Goal: Information Seeking & Learning: Find specific fact

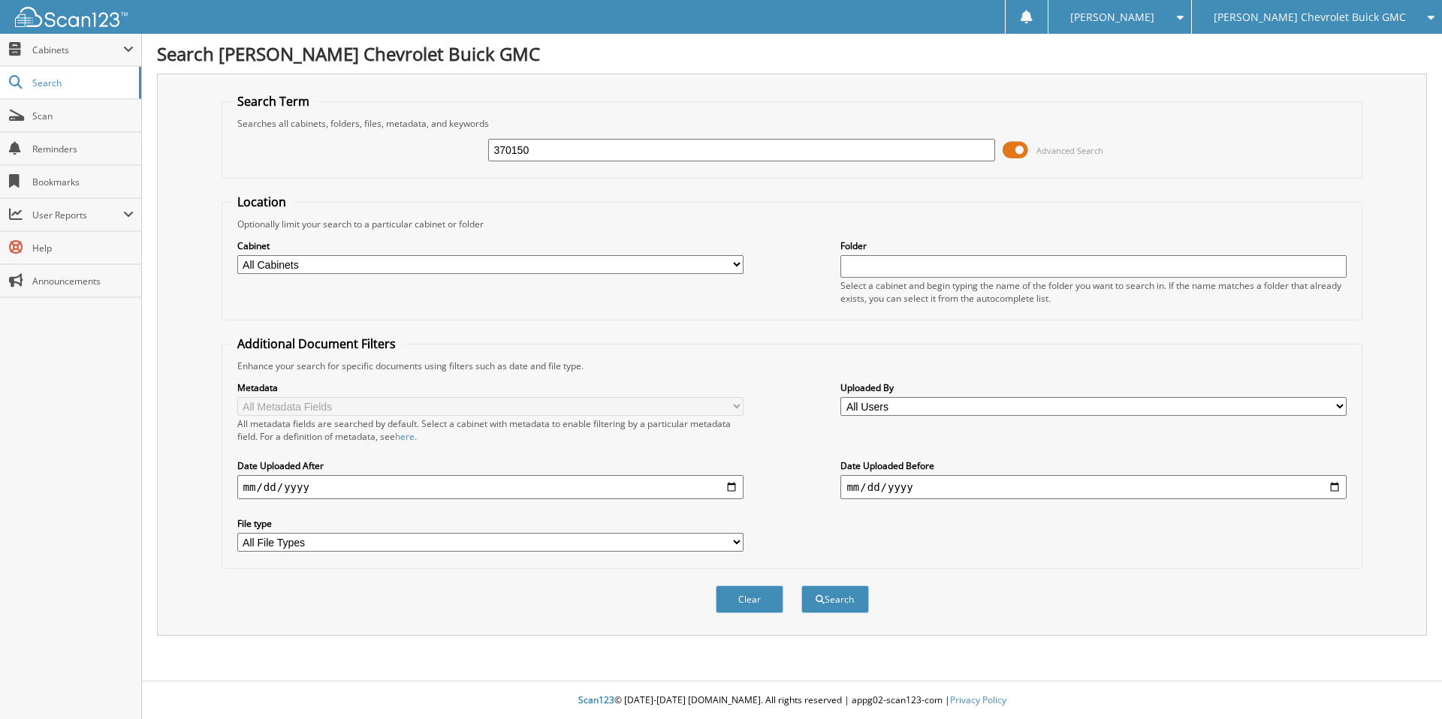
type input "370150"
click at [801, 586] on button "Search" at bounding box center [835, 600] width 68 height 28
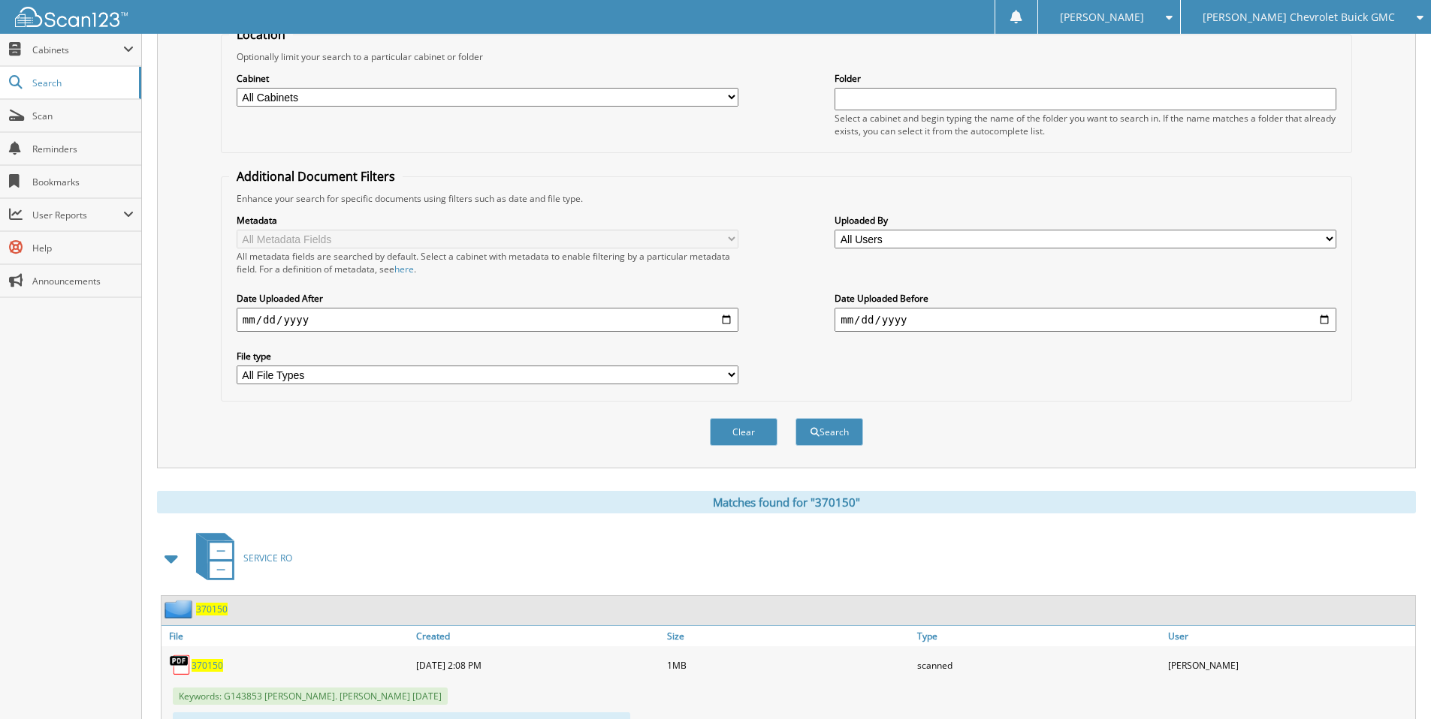
scroll to position [237, 0]
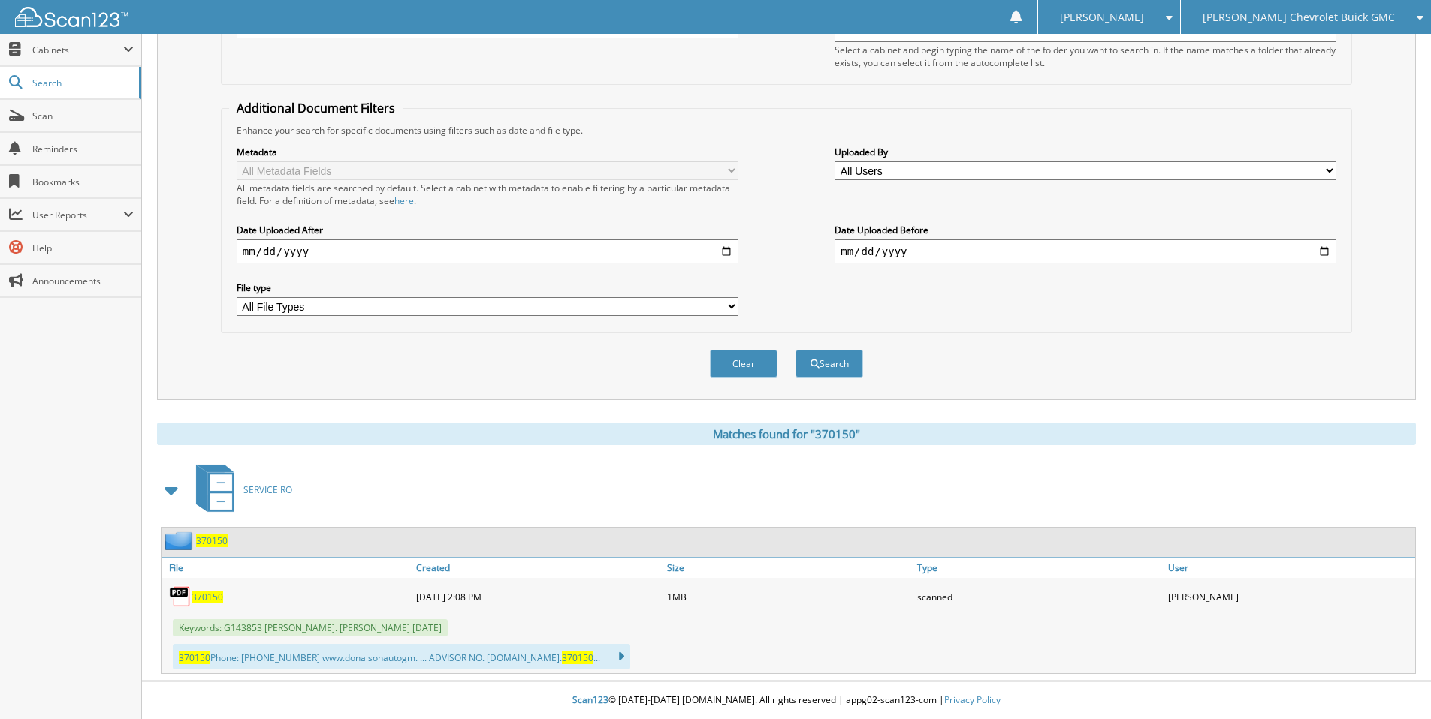
click at [207, 599] on span "370150" at bounding box center [208, 597] width 32 height 13
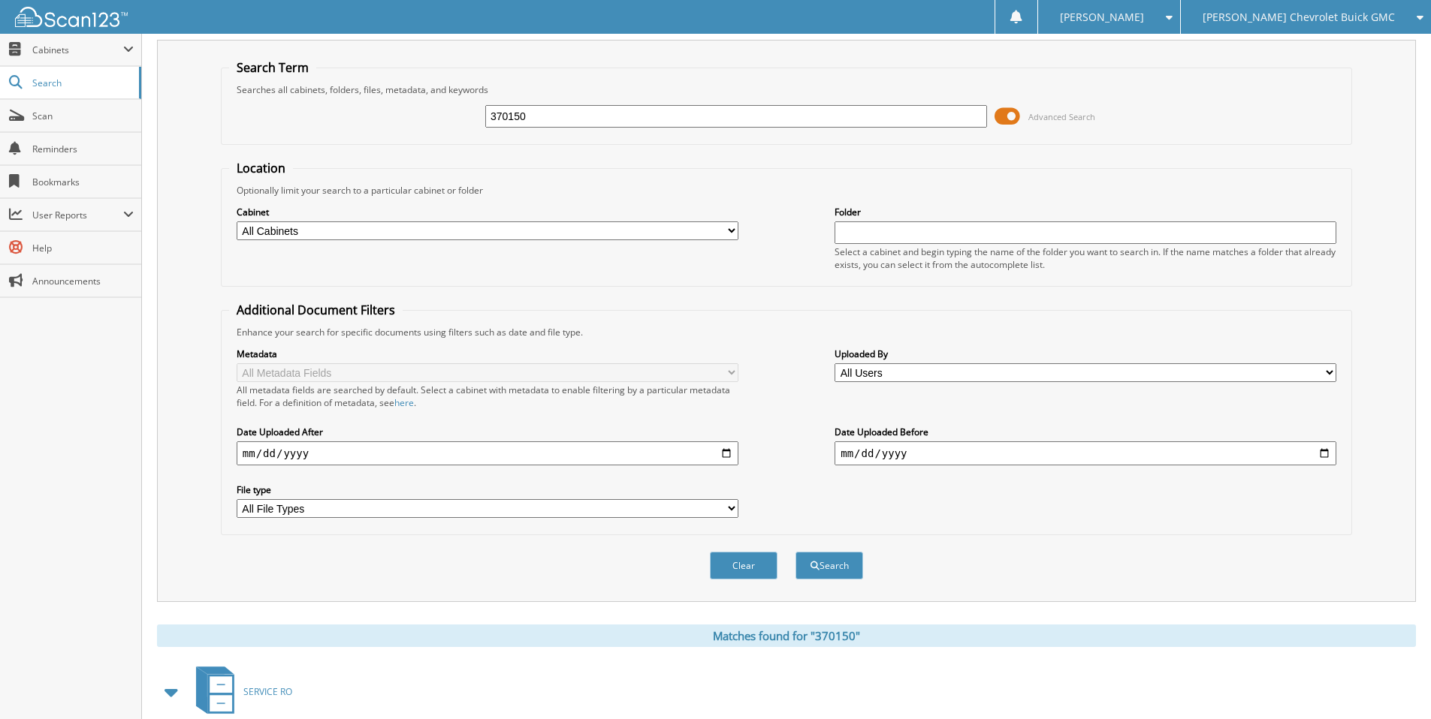
scroll to position [0, 0]
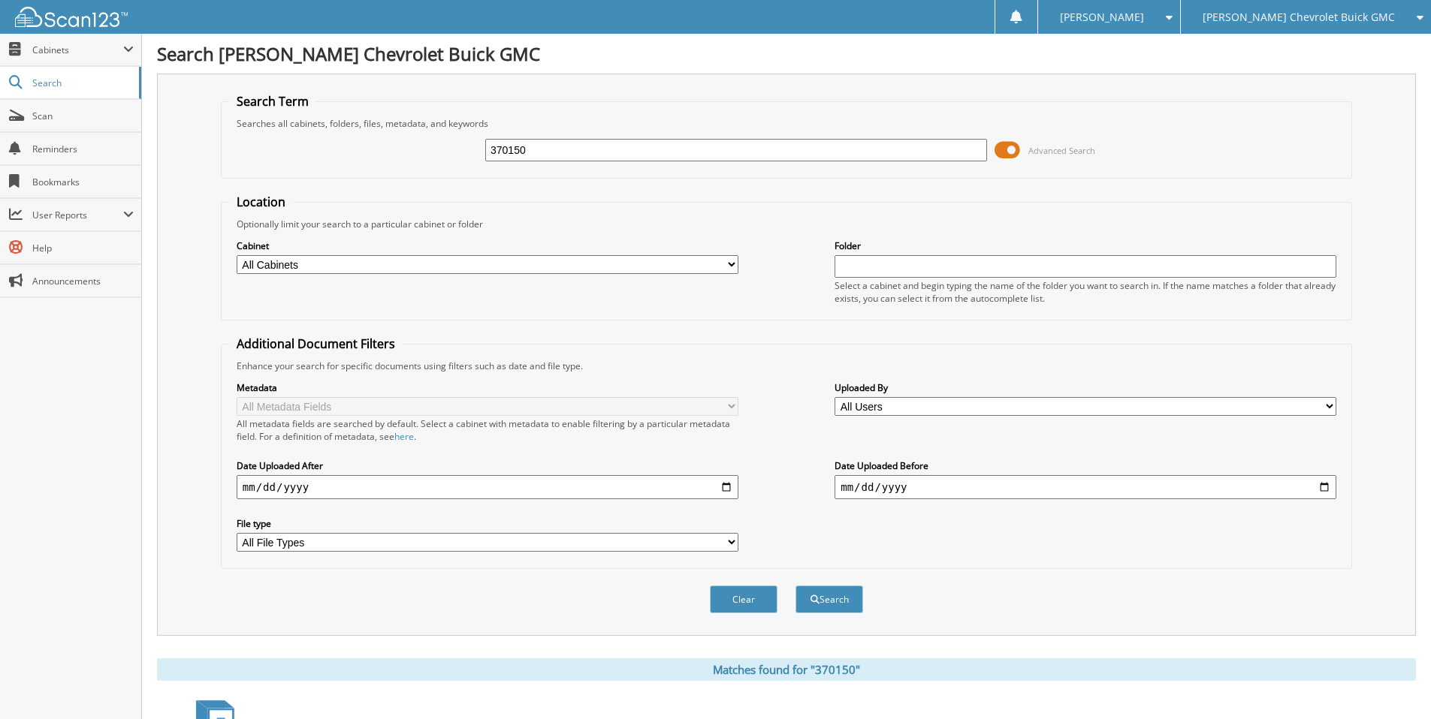
drag, startPoint x: 540, startPoint y: 154, endPoint x: 508, endPoint y: 156, distance: 31.6
click at [508, 156] on input "370150" at bounding box center [736, 150] width 502 height 23
type input "370737"
click at [795, 586] on button "Search" at bounding box center [829, 600] width 68 height 28
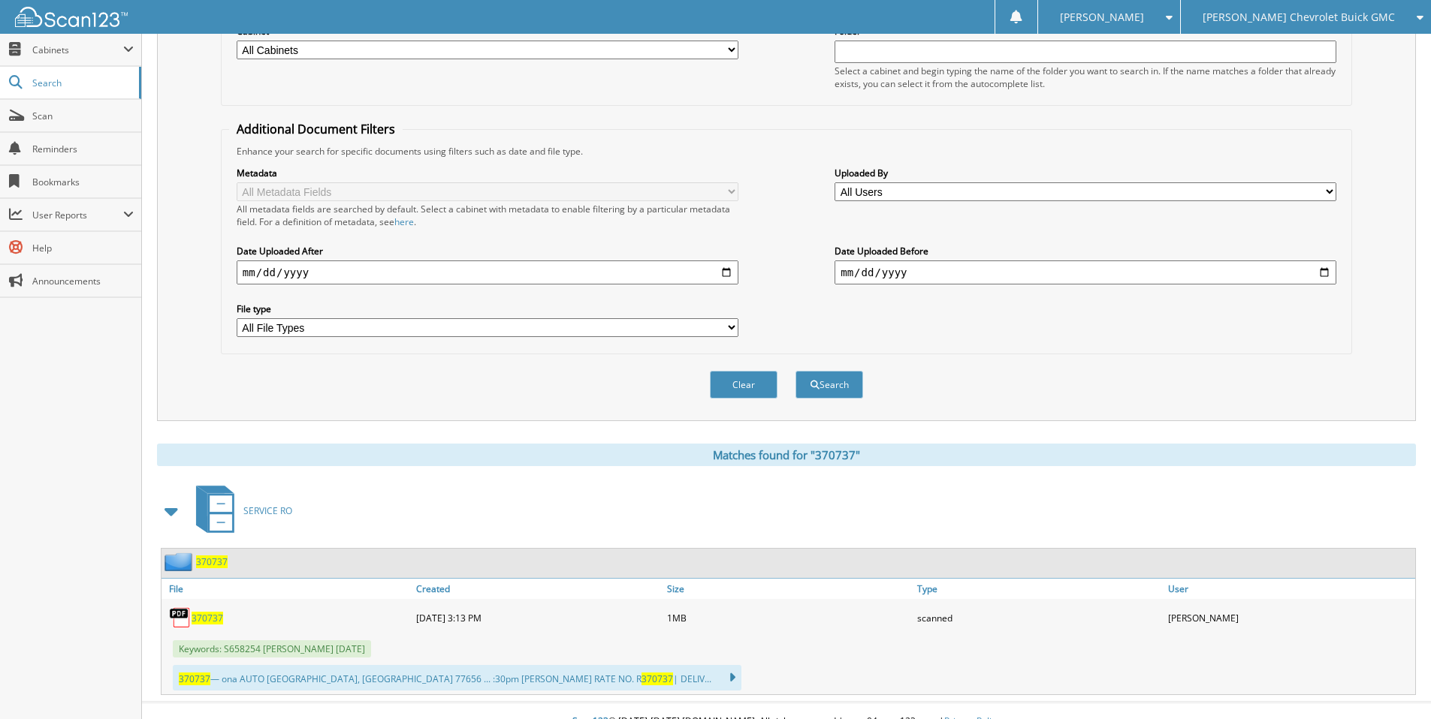
scroll to position [237, 0]
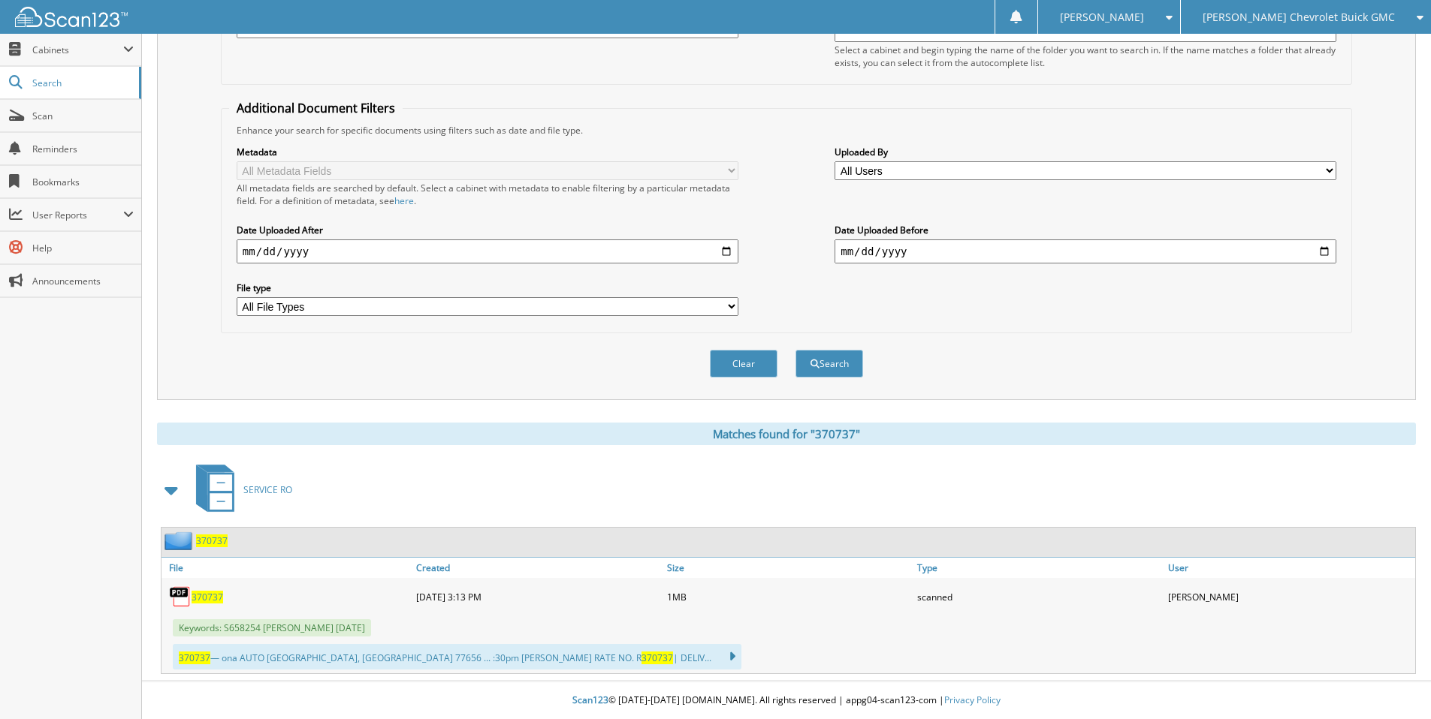
click at [204, 599] on span "370737" at bounding box center [208, 597] width 32 height 13
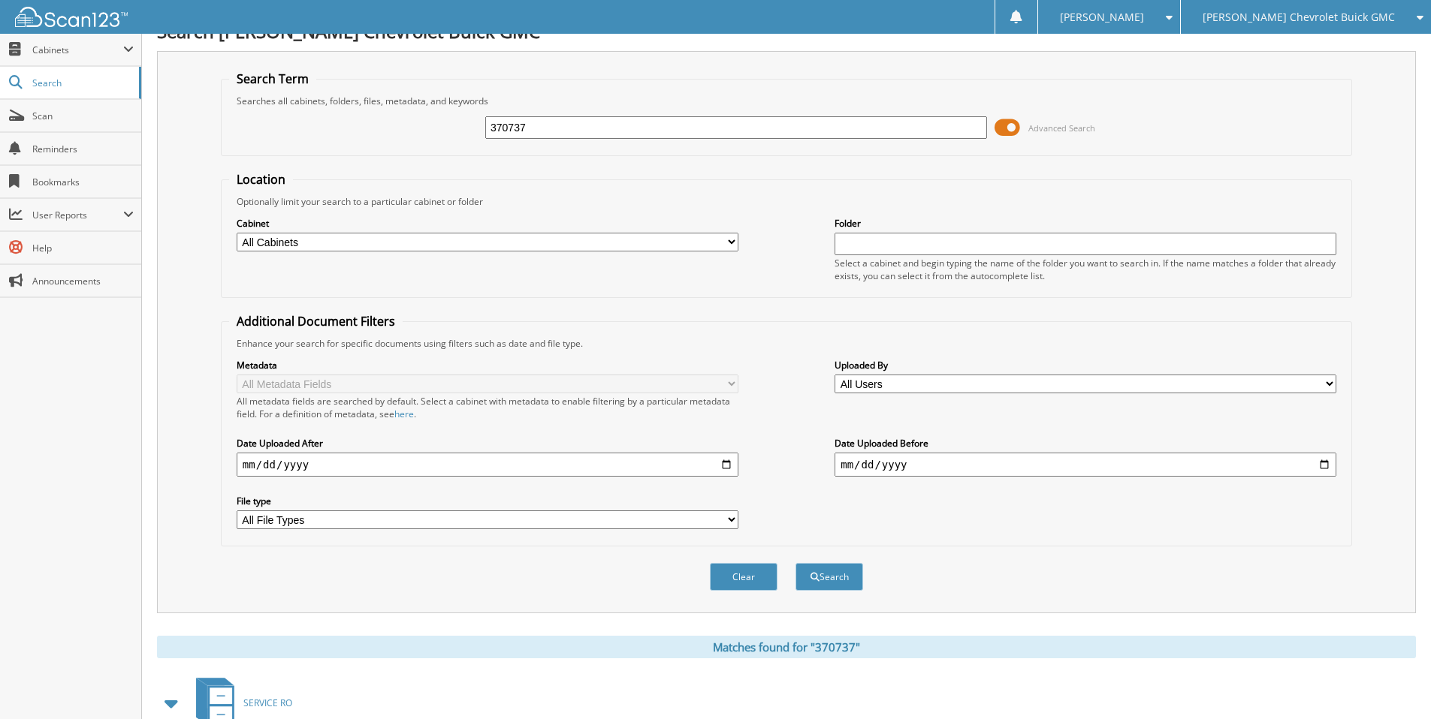
scroll to position [11, 0]
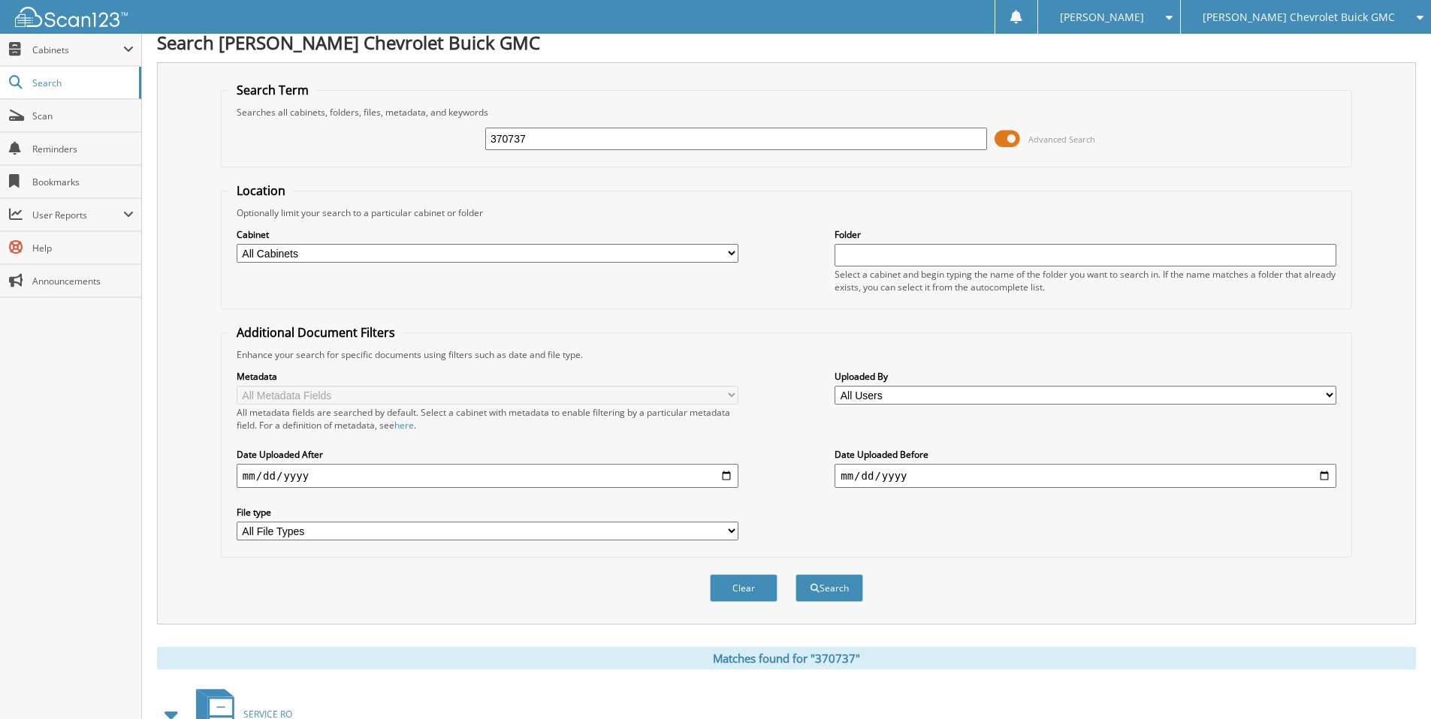
drag, startPoint x: 559, startPoint y: 139, endPoint x: 508, endPoint y: 145, distance: 50.7
click at [508, 145] on input "370737" at bounding box center [736, 139] width 502 height 23
type input "370724"
click at [795, 575] on button "Search" at bounding box center [829, 589] width 68 height 28
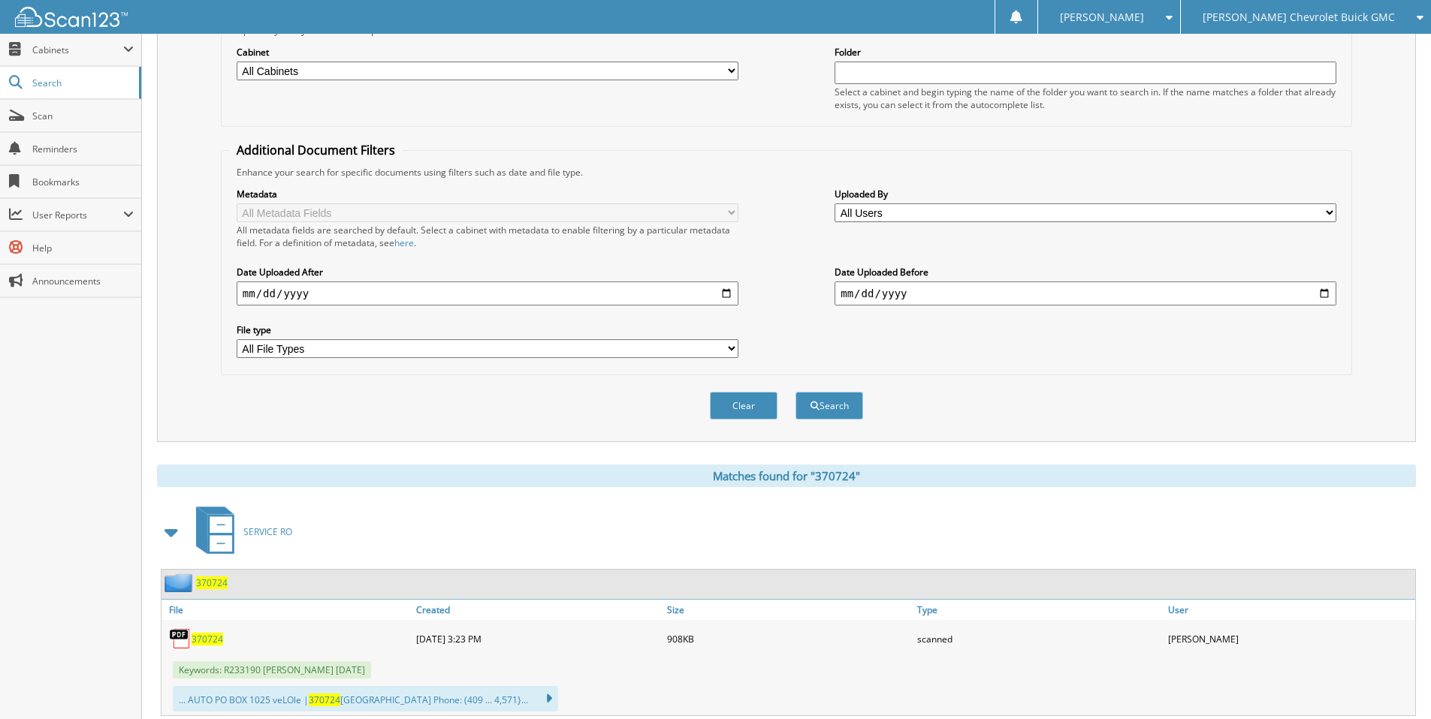
scroll to position [237, 0]
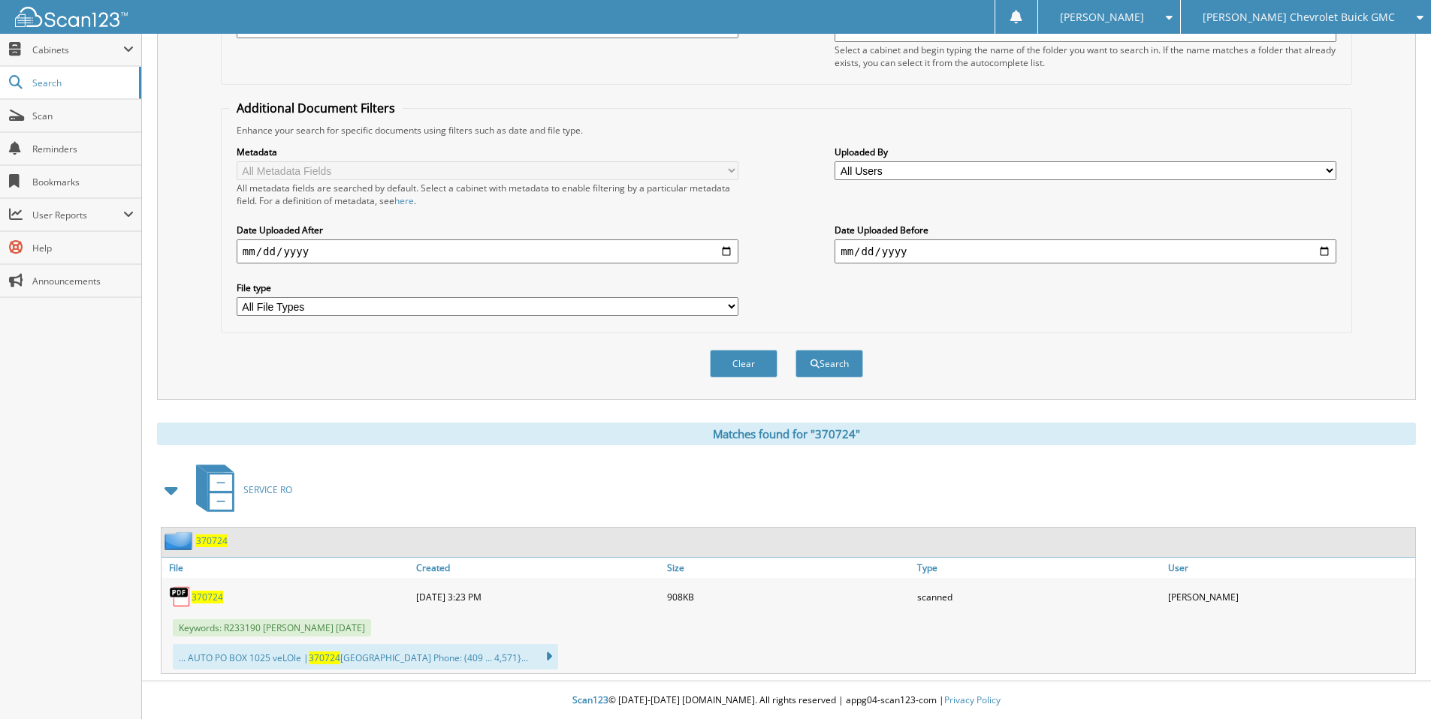
click at [209, 602] on span "370724" at bounding box center [208, 597] width 32 height 13
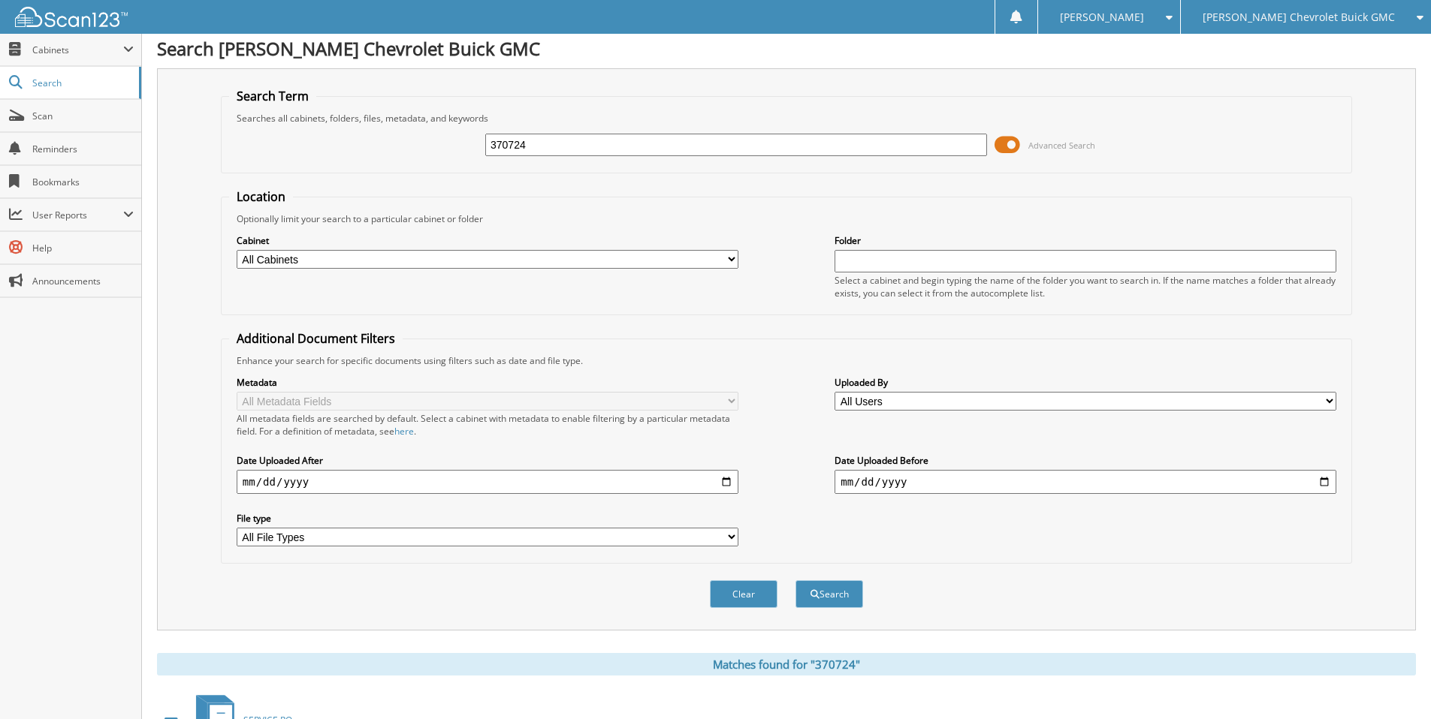
scroll to position [0, 0]
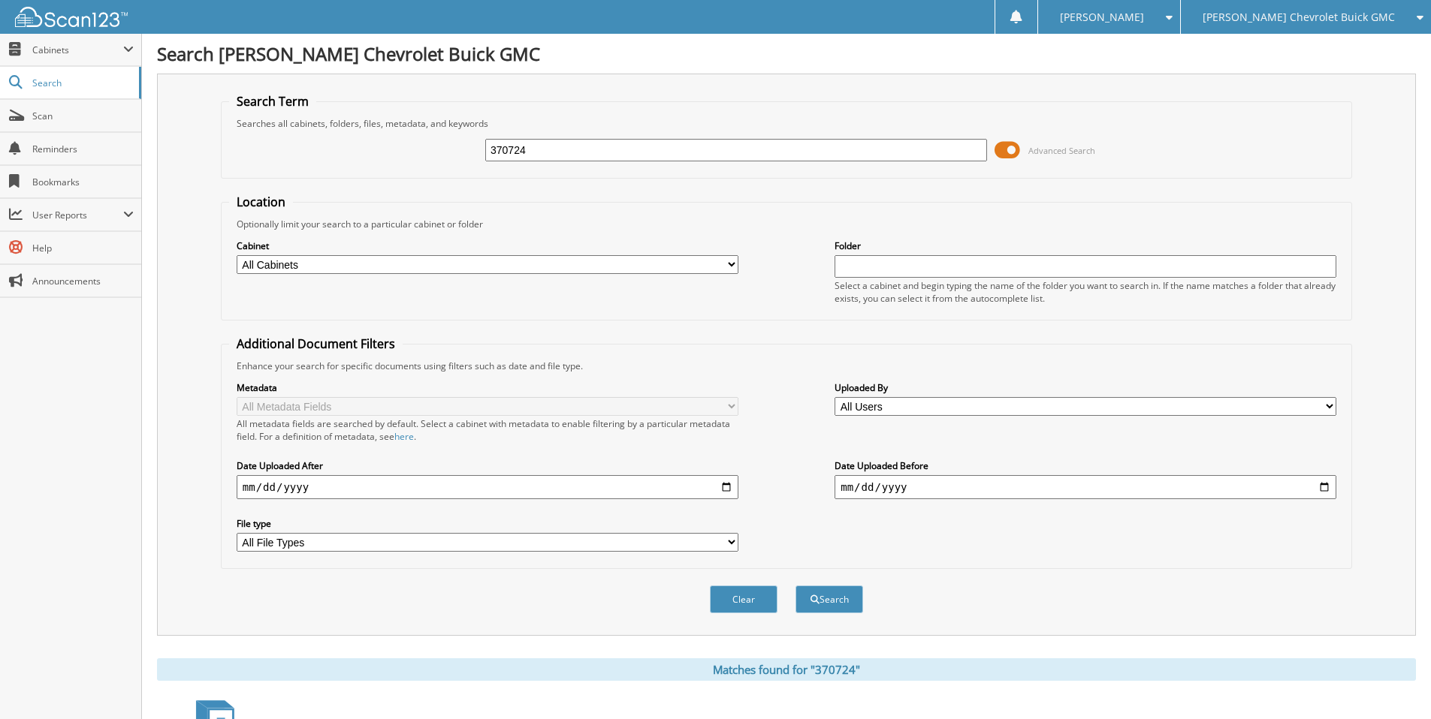
drag, startPoint x: 532, startPoint y: 144, endPoint x: 509, endPoint y: 159, distance: 27.1
click at [509, 159] on input "370724" at bounding box center [736, 150] width 502 height 23
type input "370545"
click at [795, 586] on button "Search" at bounding box center [829, 600] width 68 height 28
drag, startPoint x: 537, startPoint y: 152, endPoint x: 508, endPoint y: 153, distance: 28.5
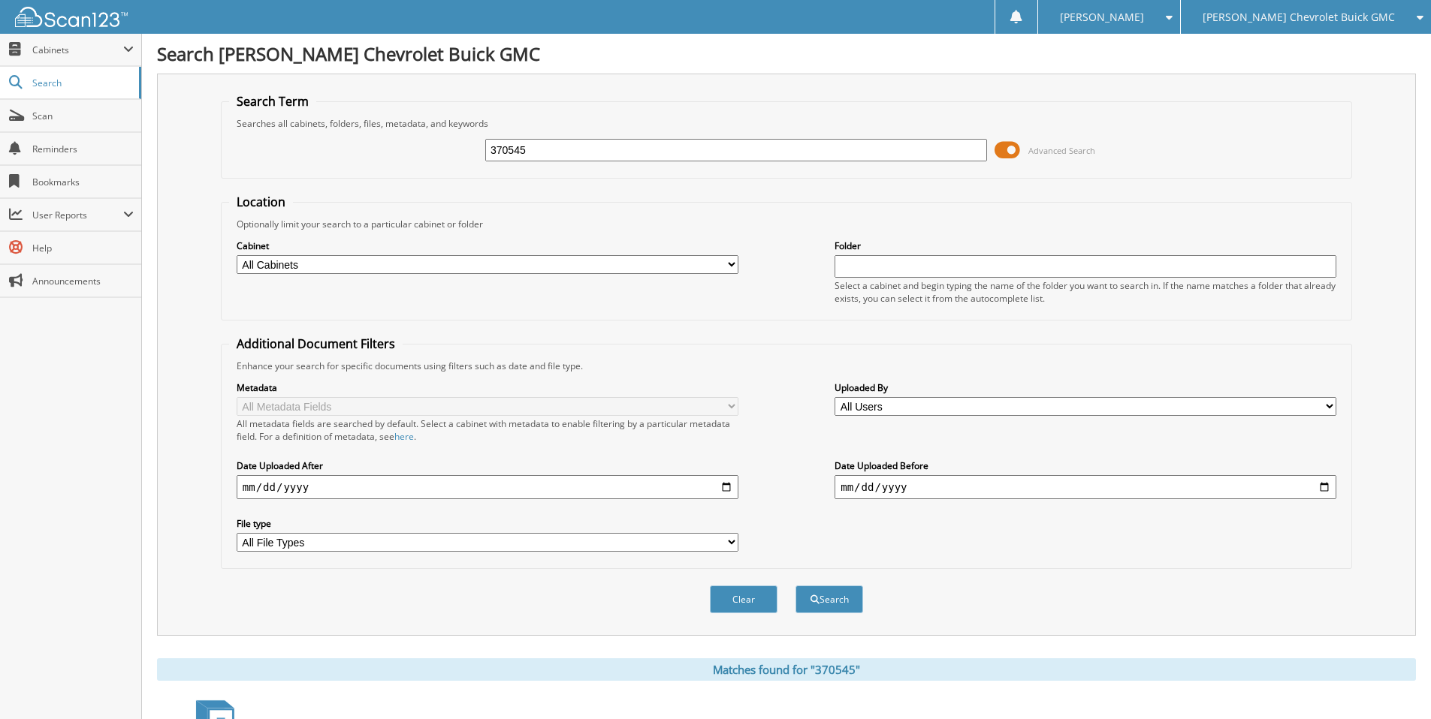
click at [508, 153] on input "370545" at bounding box center [736, 150] width 502 height 23
type input "370496"
click at [795, 586] on button "Search" at bounding box center [829, 600] width 68 height 28
drag, startPoint x: 547, startPoint y: 147, endPoint x: 507, endPoint y: 152, distance: 40.1
click at [507, 152] on input "370496" at bounding box center [736, 150] width 502 height 23
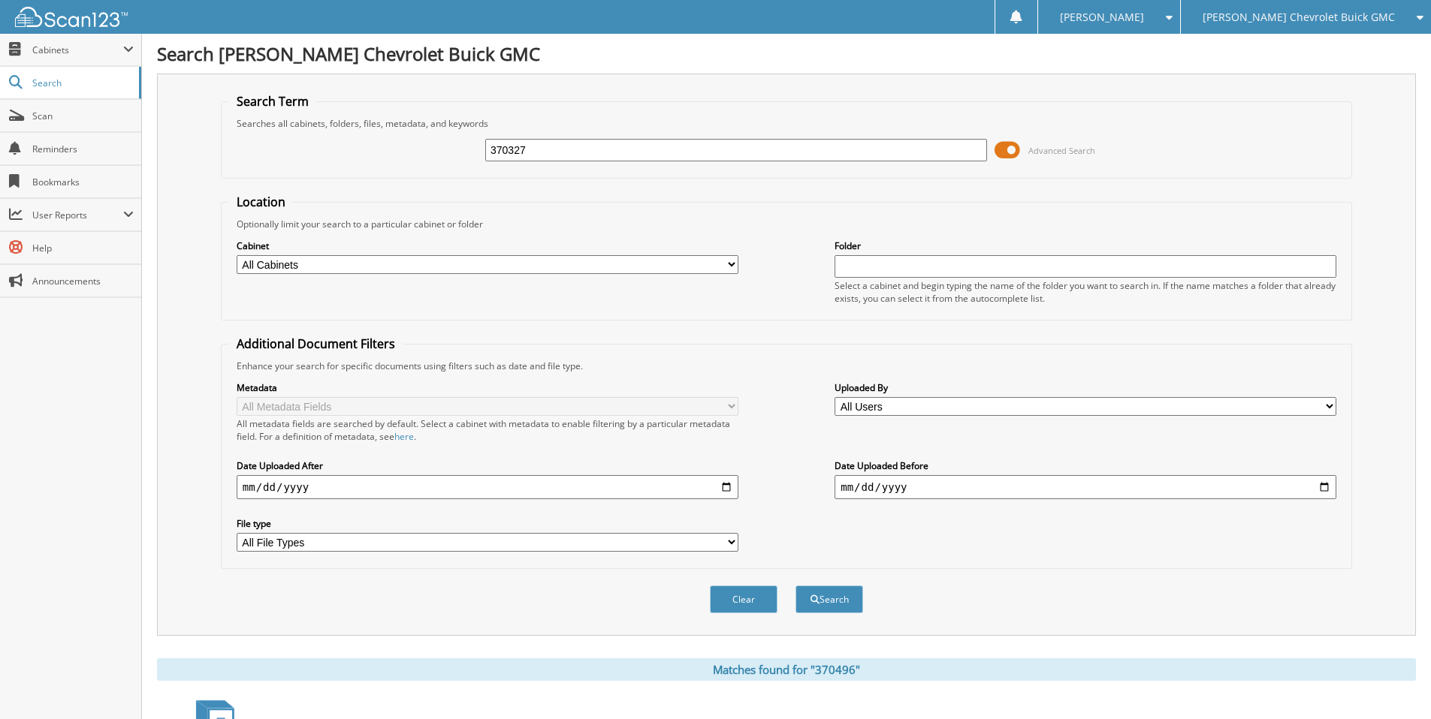
type input "370327"
click at [795, 586] on button "Search" at bounding box center [829, 600] width 68 height 28
drag, startPoint x: 599, startPoint y: 149, endPoint x: 511, endPoint y: 154, distance: 88.0
click at [511, 154] on input "370327" at bounding box center [736, 150] width 502 height 23
type input "370241"
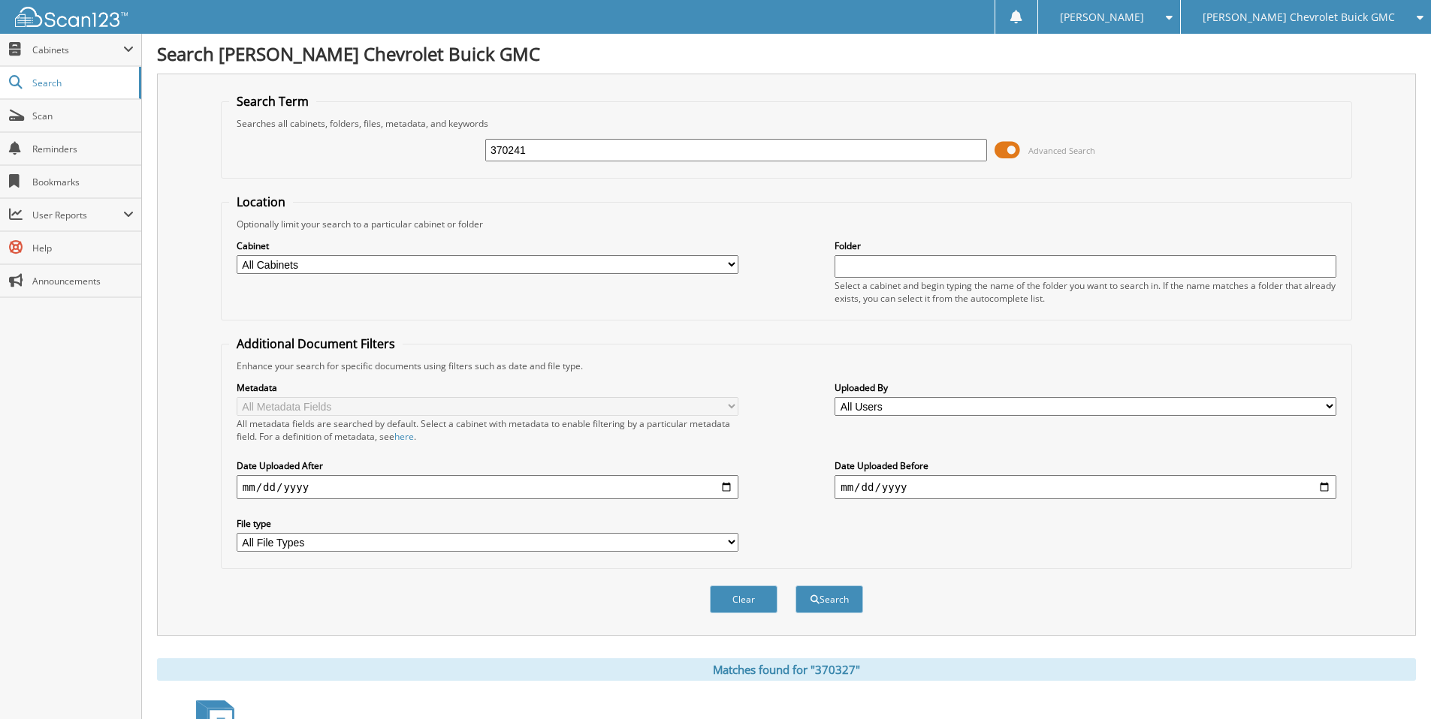
click at [795, 586] on button "Search" at bounding box center [829, 600] width 68 height 28
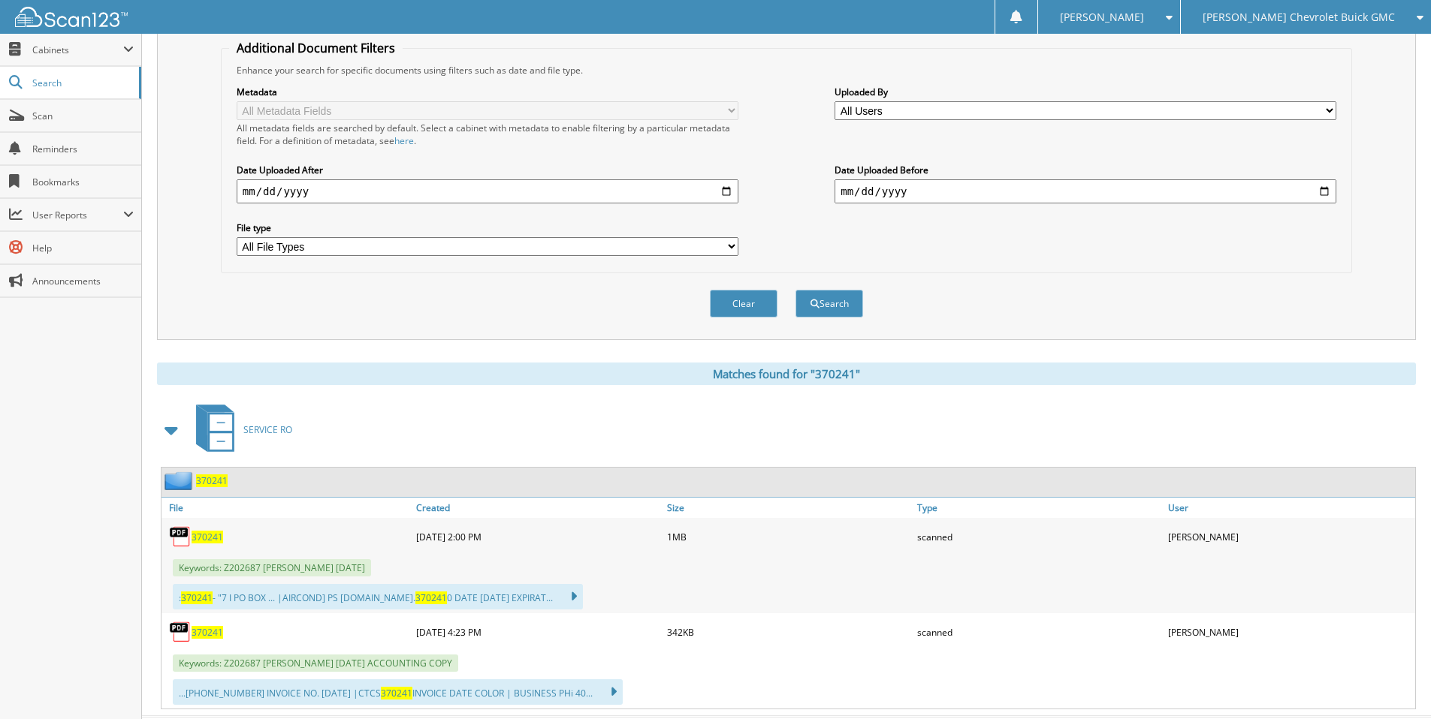
scroll to position [332, 0]
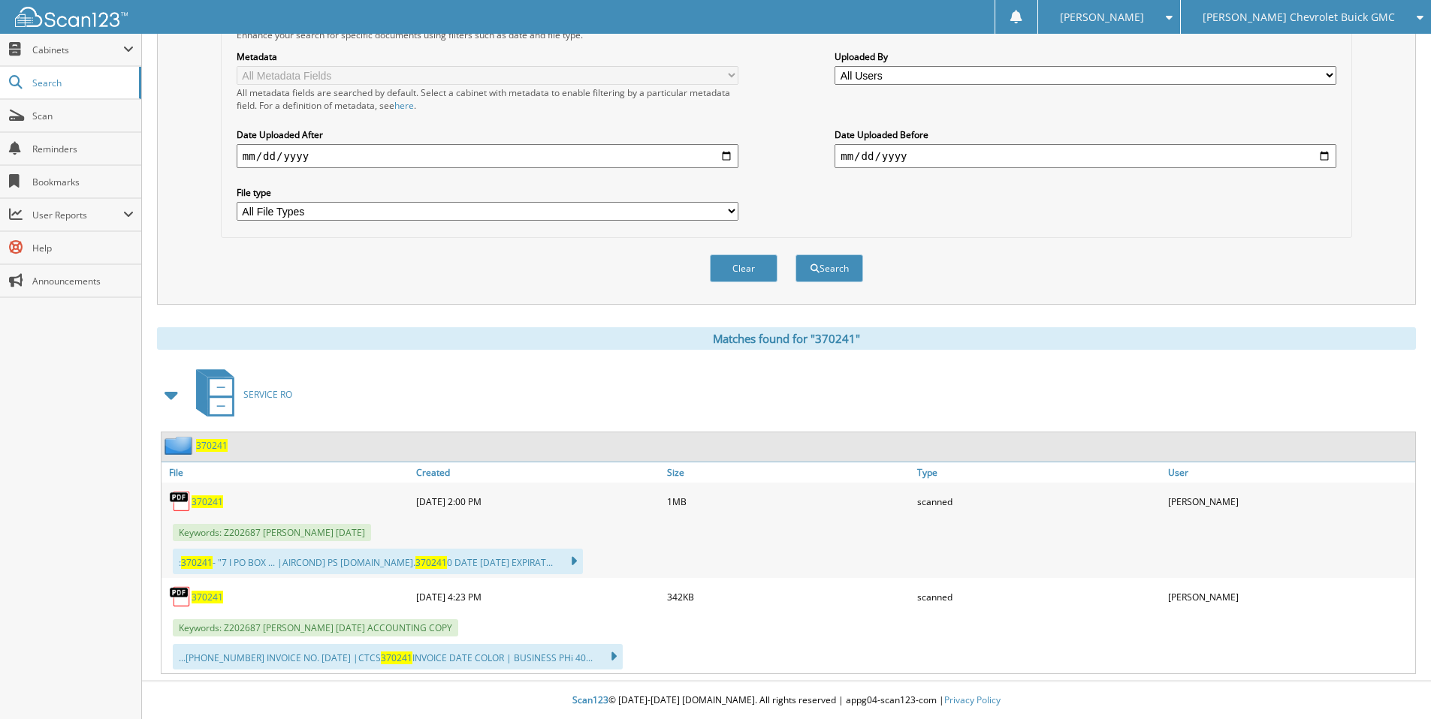
click at [216, 503] on span "370241" at bounding box center [208, 502] width 32 height 13
click at [207, 600] on span "370241" at bounding box center [208, 597] width 32 height 13
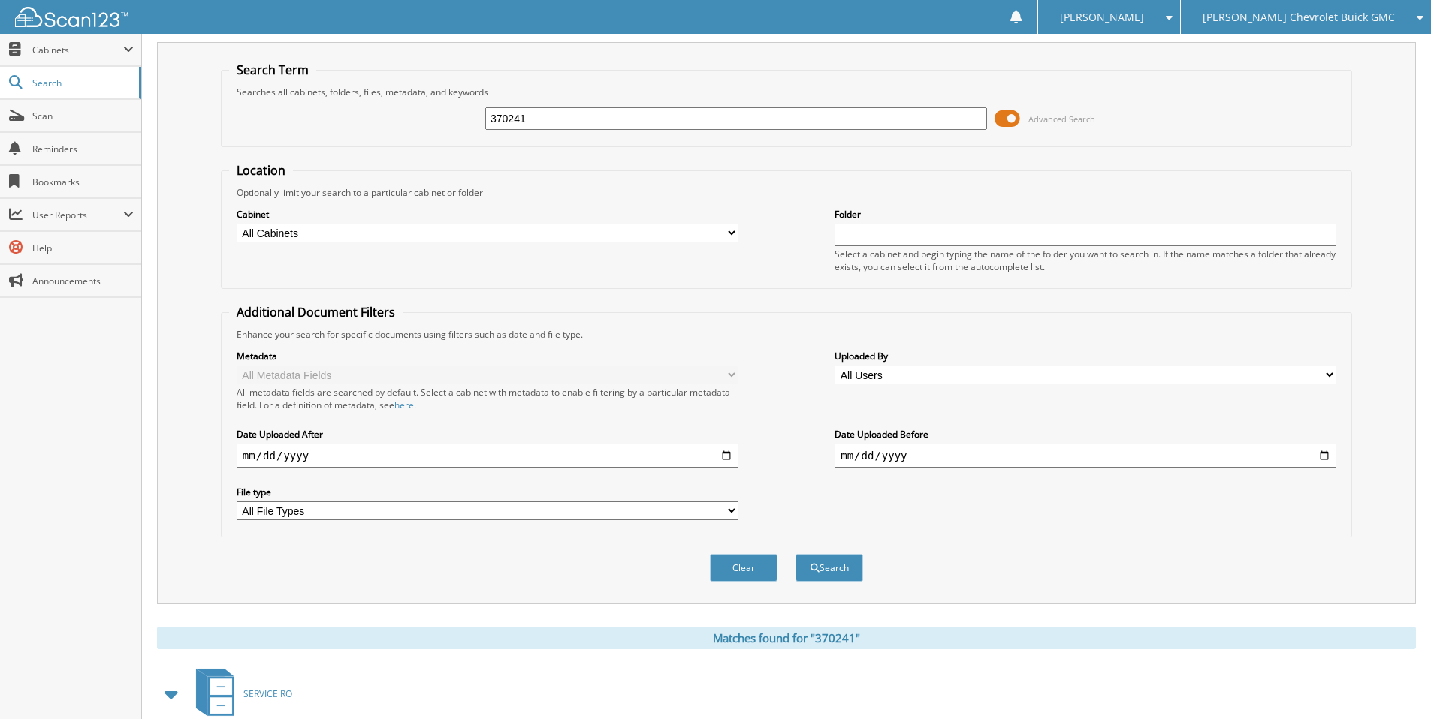
scroll to position [0, 0]
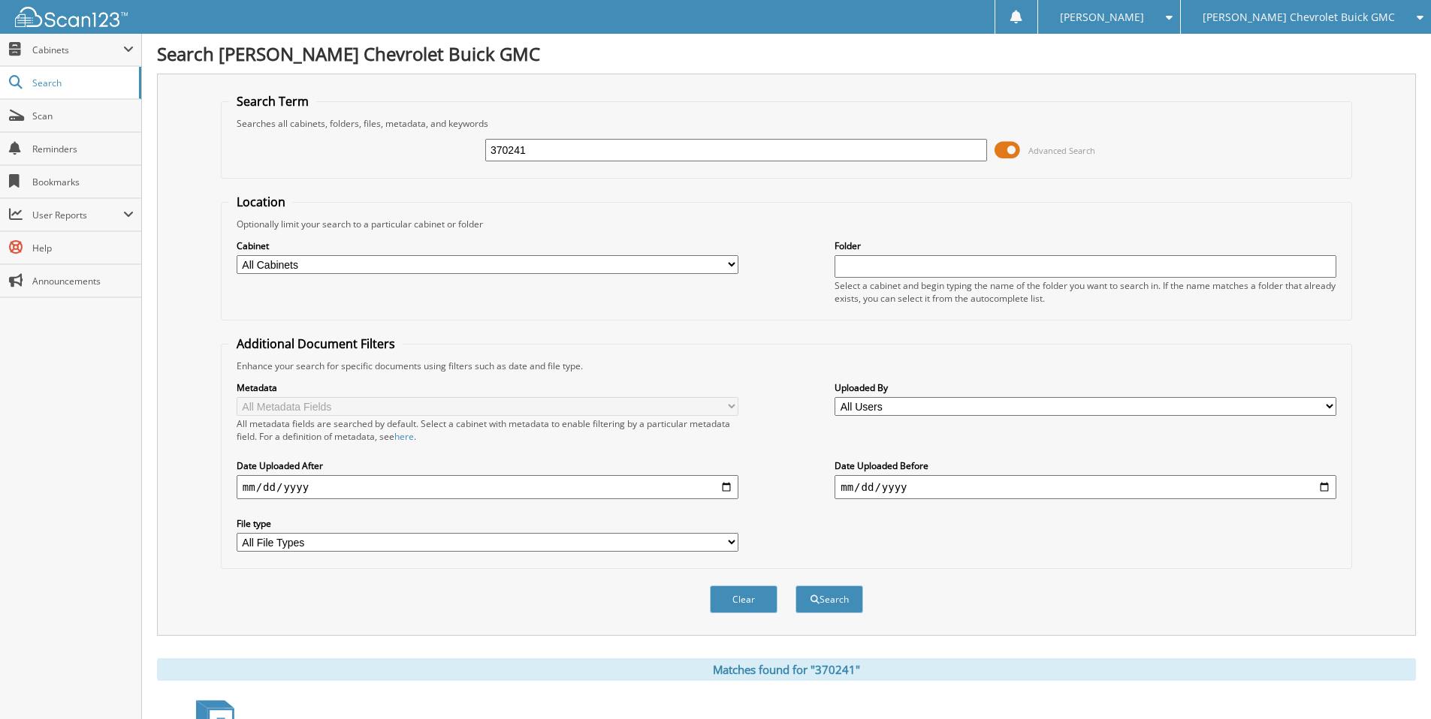
drag, startPoint x: 575, startPoint y: 150, endPoint x: 316, endPoint y: 179, distance: 260.8
click at [316, 179] on form "Search Term Searches all cabinets, folders, files, metadata, and keywords 37024…" at bounding box center [786, 361] width 1131 height 537
type input "142083"
click at [795, 586] on button "Search" at bounding box center [829, 600] width 68 height 28
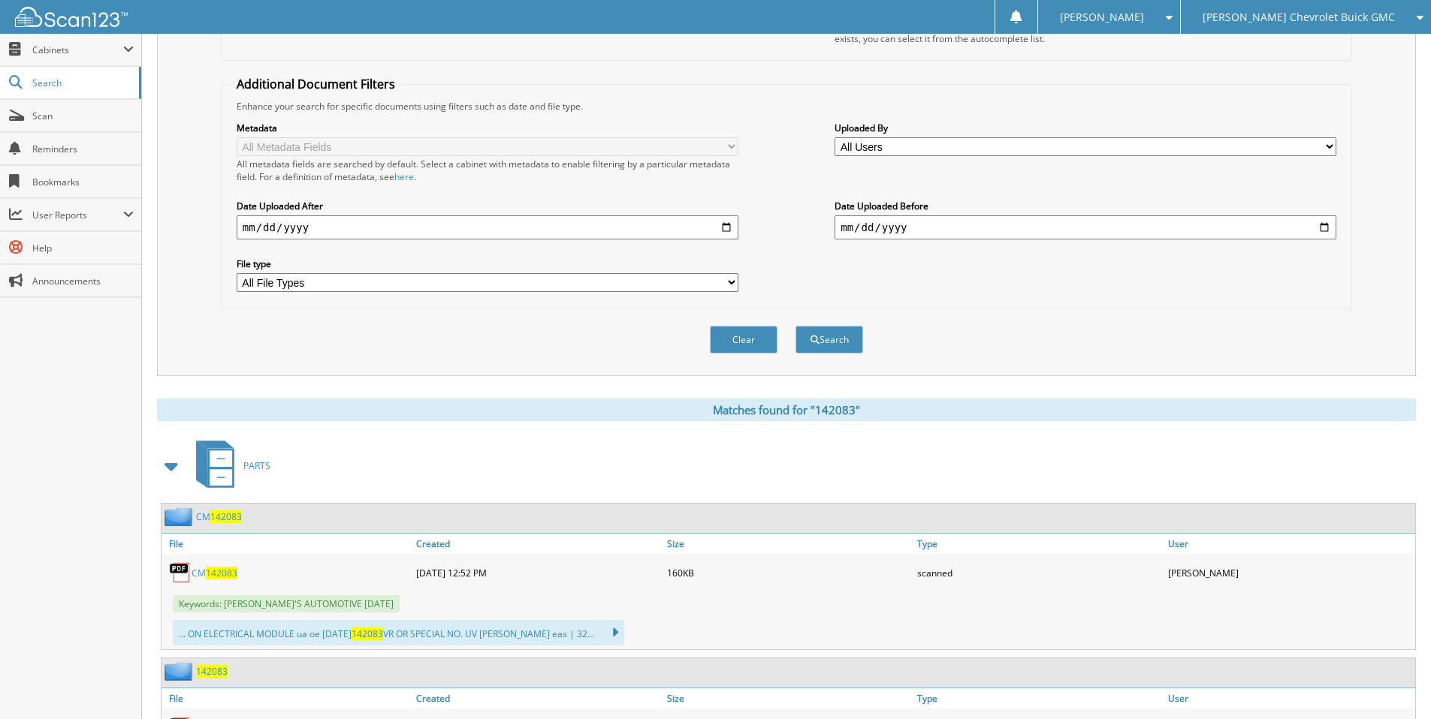
scroll to position [391, 0]
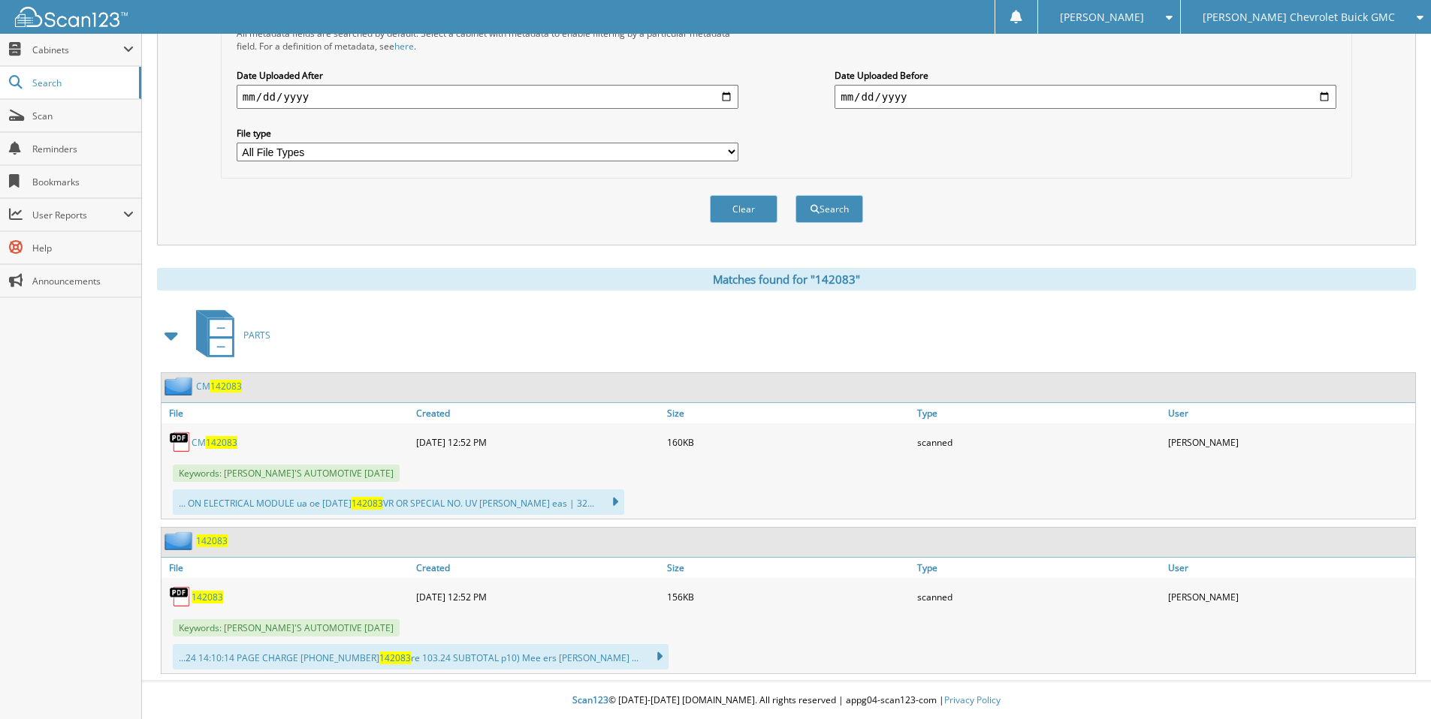
click at [221, 443] on span "142083" at bounding box center [222, 442] width 32 height 13
click at [200, 597] on span "142083" at bounding box center [208, 597] width 32 height 13
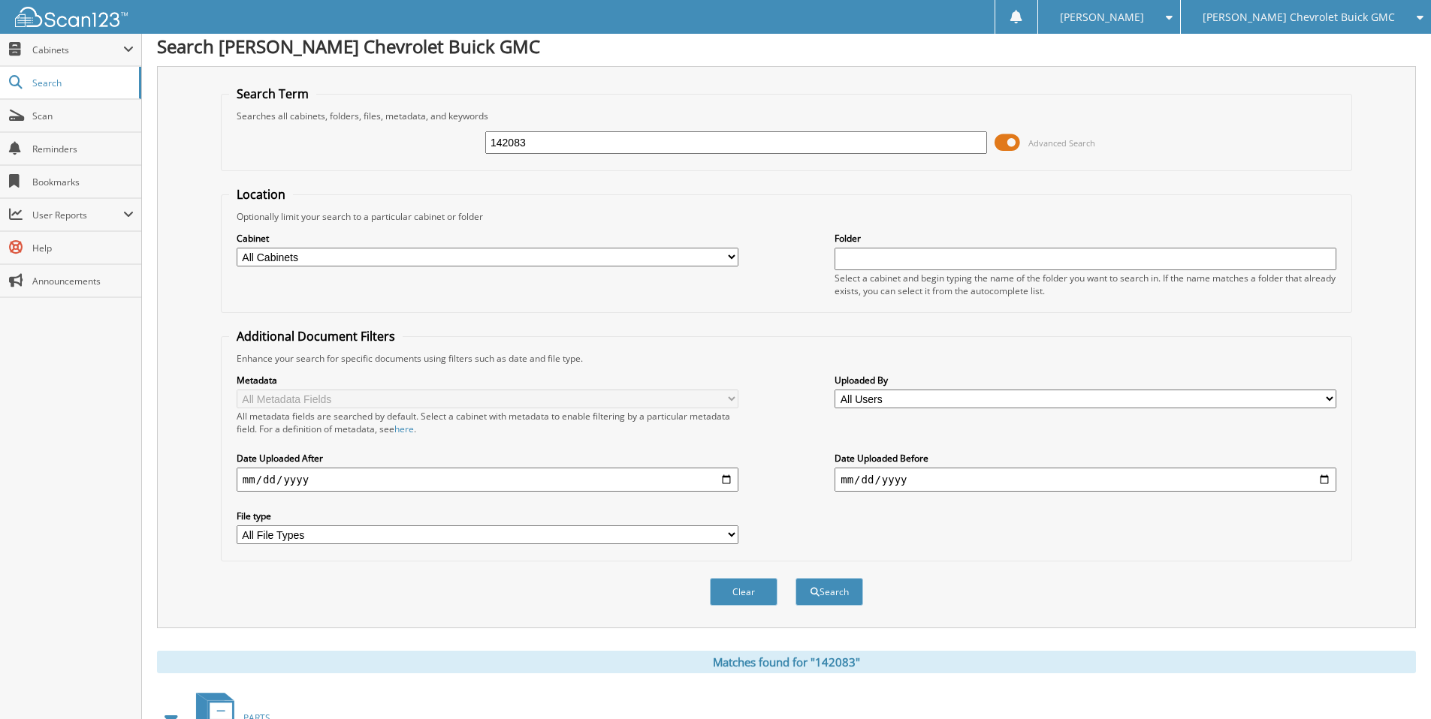
scroll to position [0, 0]
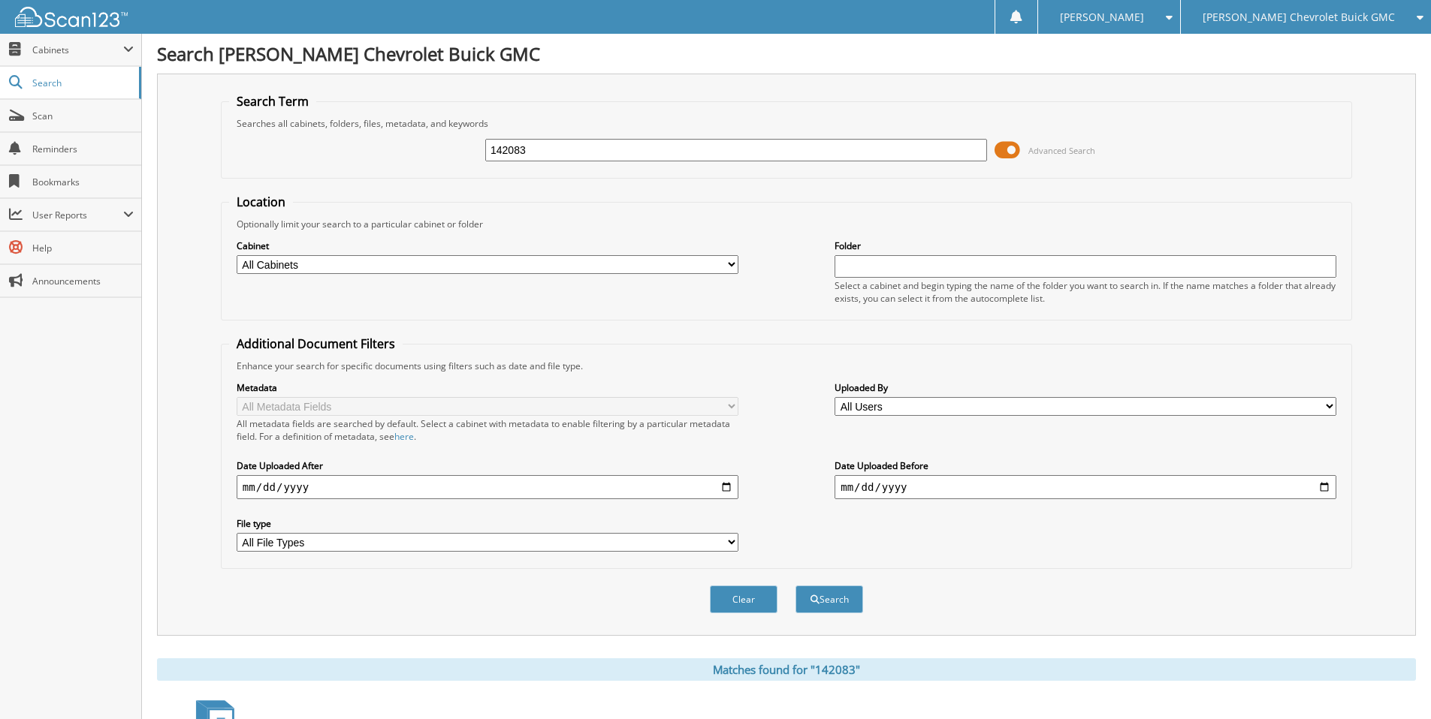
drag, startPoint x: 647, startPoint y: 153, endPoint x: 422, endPoint y: 185, distance: 226.8
click at [422, 185] on form "Search Term Searches all cabinets, folders, files, metadata, and keywords 14208…" at bounding box center [786, 361] width 1131 height 537
type input "370809"
click at [795, 586] on button "Search" at bounding box center [829, 600] width 68 height 28
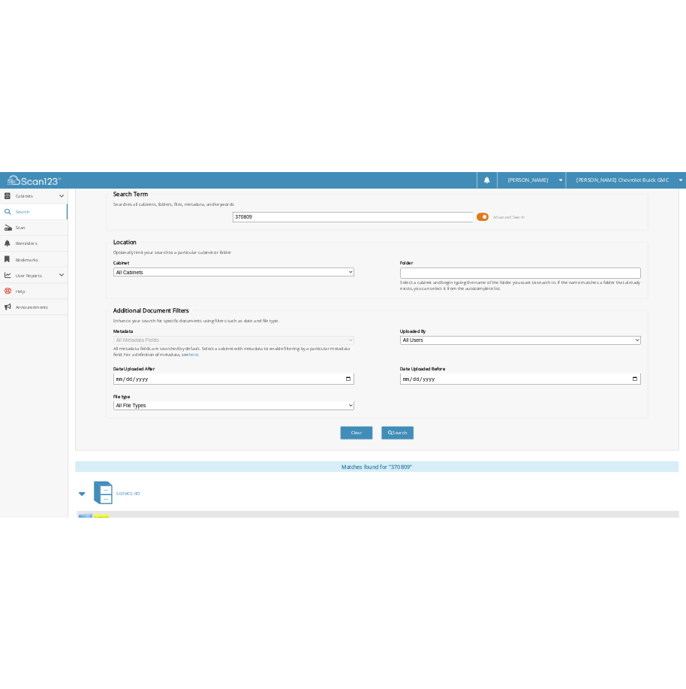
scroll to position [237, 0]
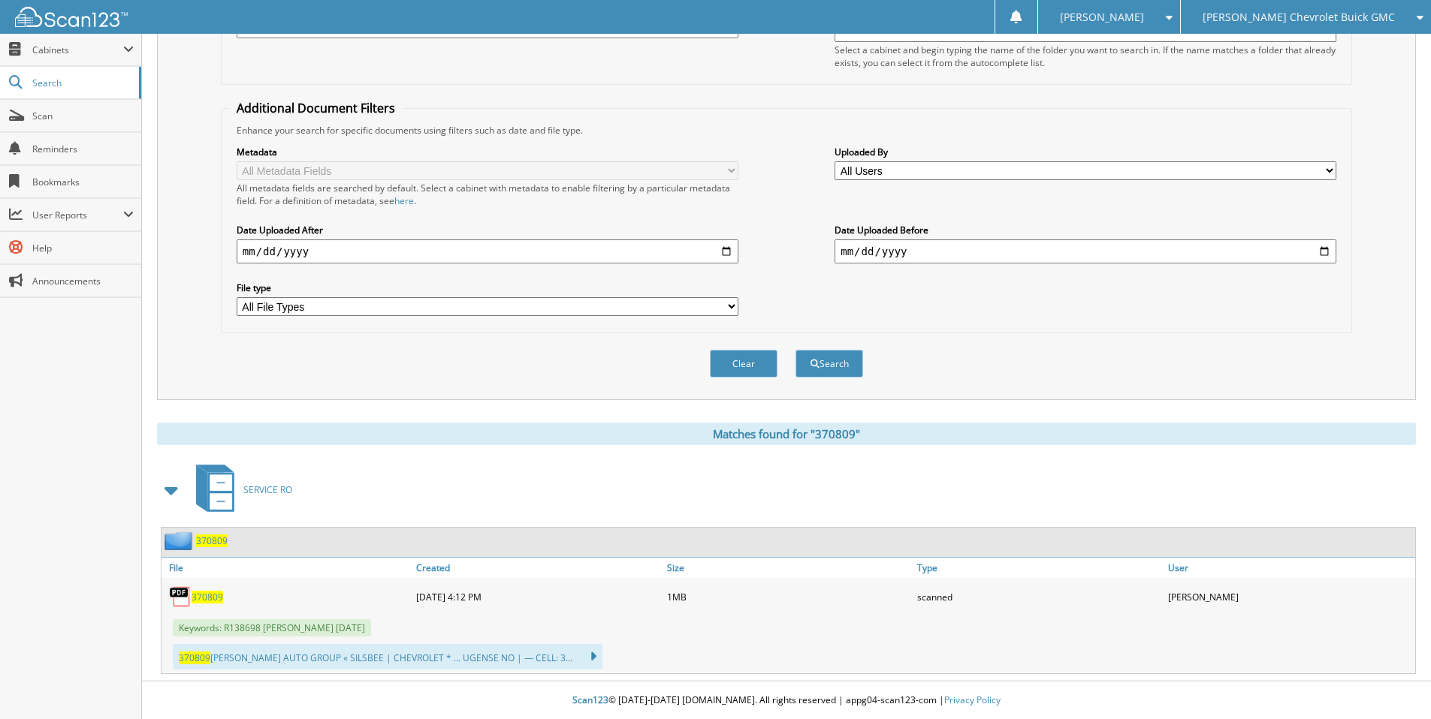
click at [203, 601] on span "370809" at bounding box center [208, 597] width 32 height 13
